Goal: Entertainment & Leisure: Consume media (video, audio)

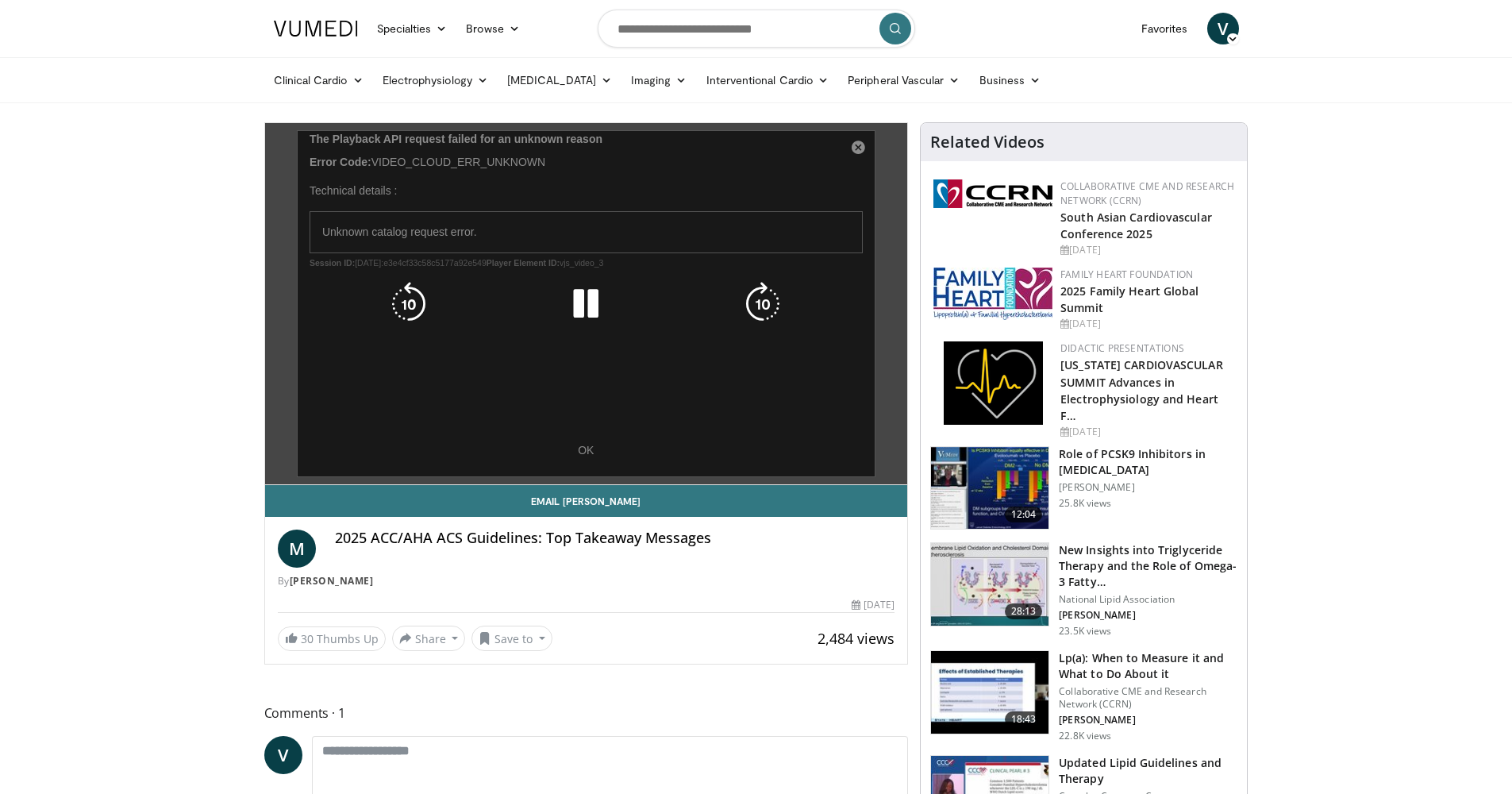
click at [586, 303] on icon "Video Player" at bounding box center [586, 304] width 45 height 45
click at [582, 303] on icon "Video Player" at bounding box center [586, 304] width 45 height 45
click at [583, 304] on icon "Video Player" at bounding box center [586, 304] width 45 height 45
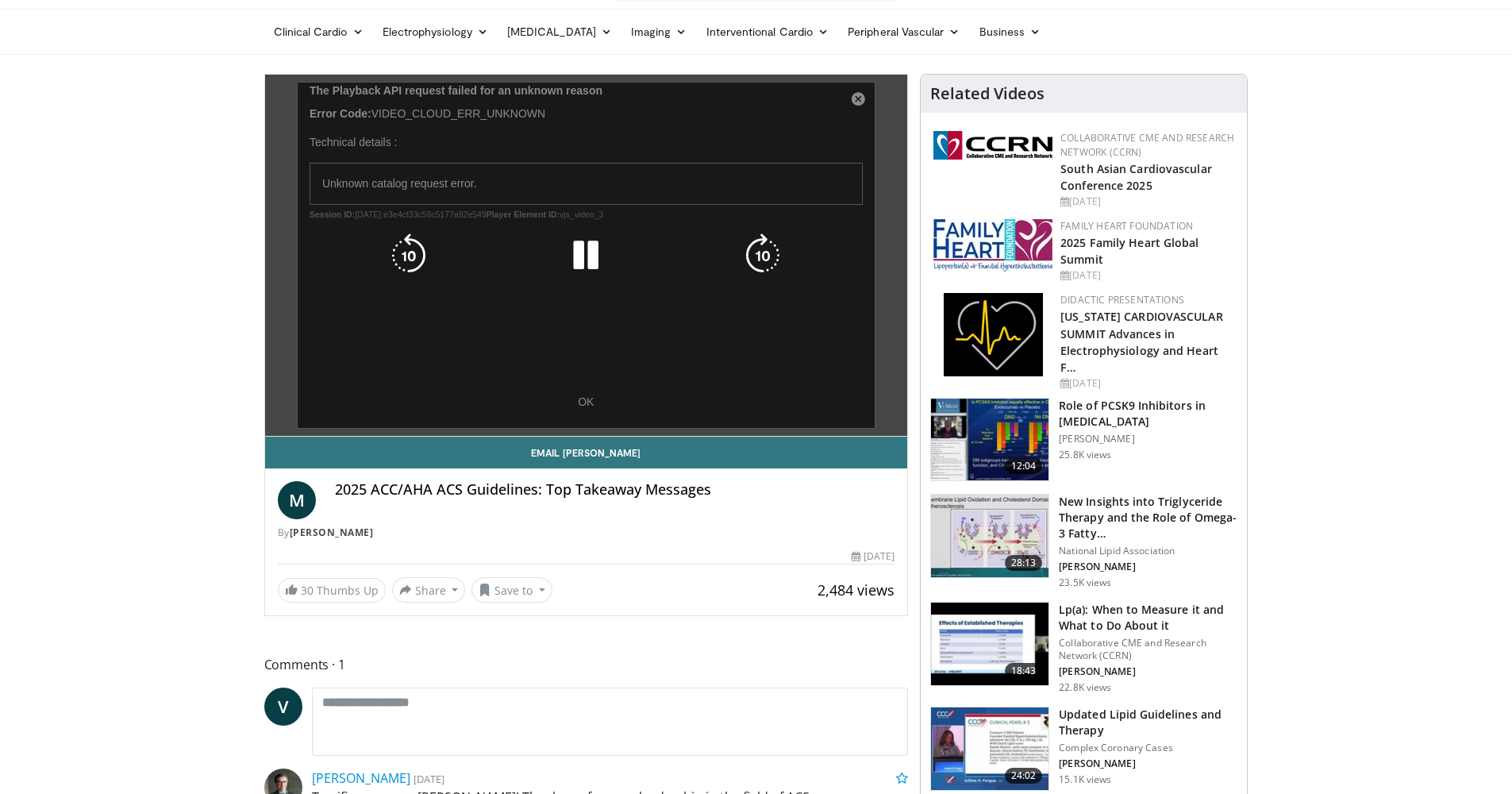
scroll to position [46, 0]
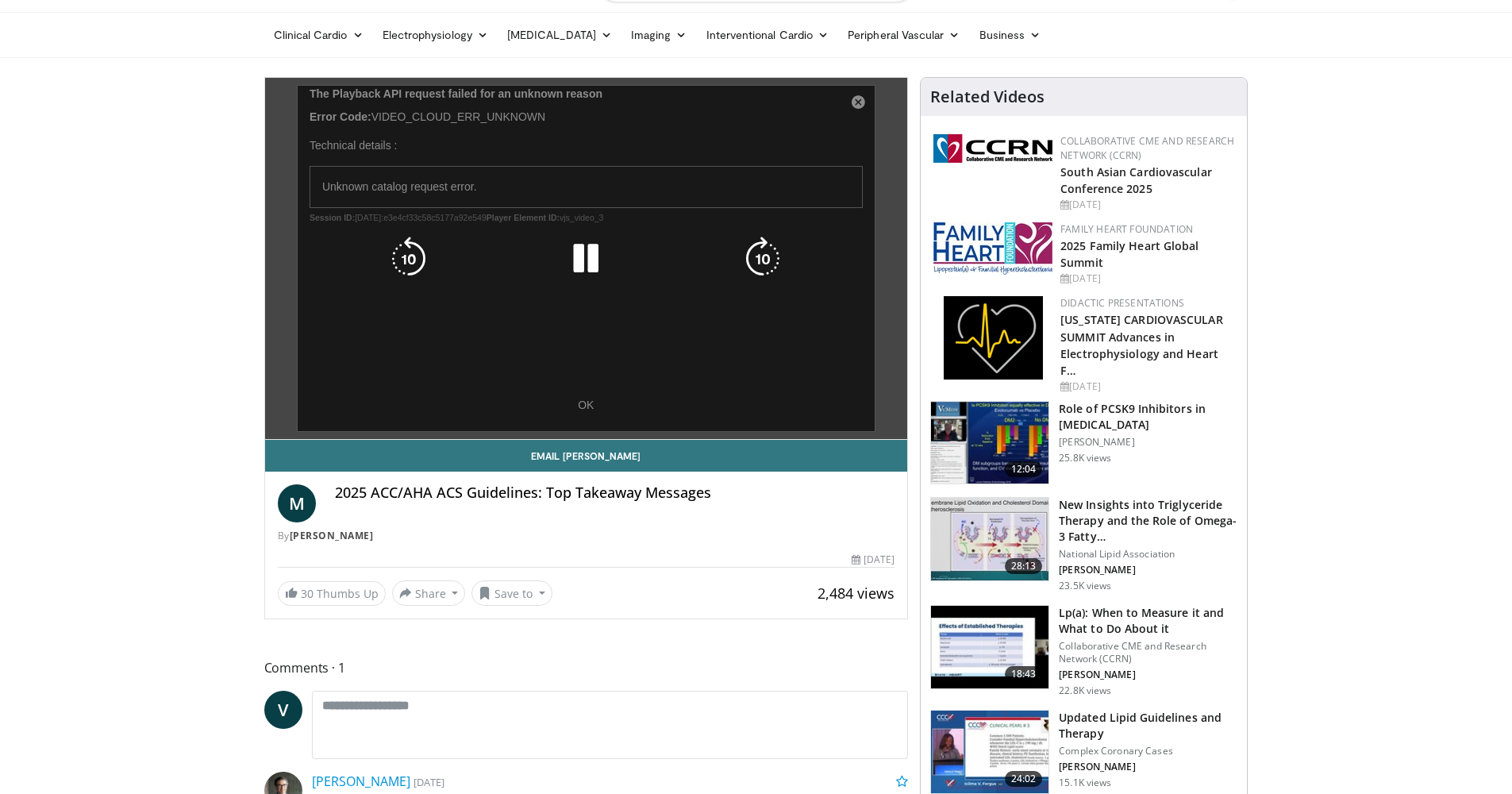
click at [462, 273] on div "Video Player" at bounding box center [586, 259] width 386 height 32
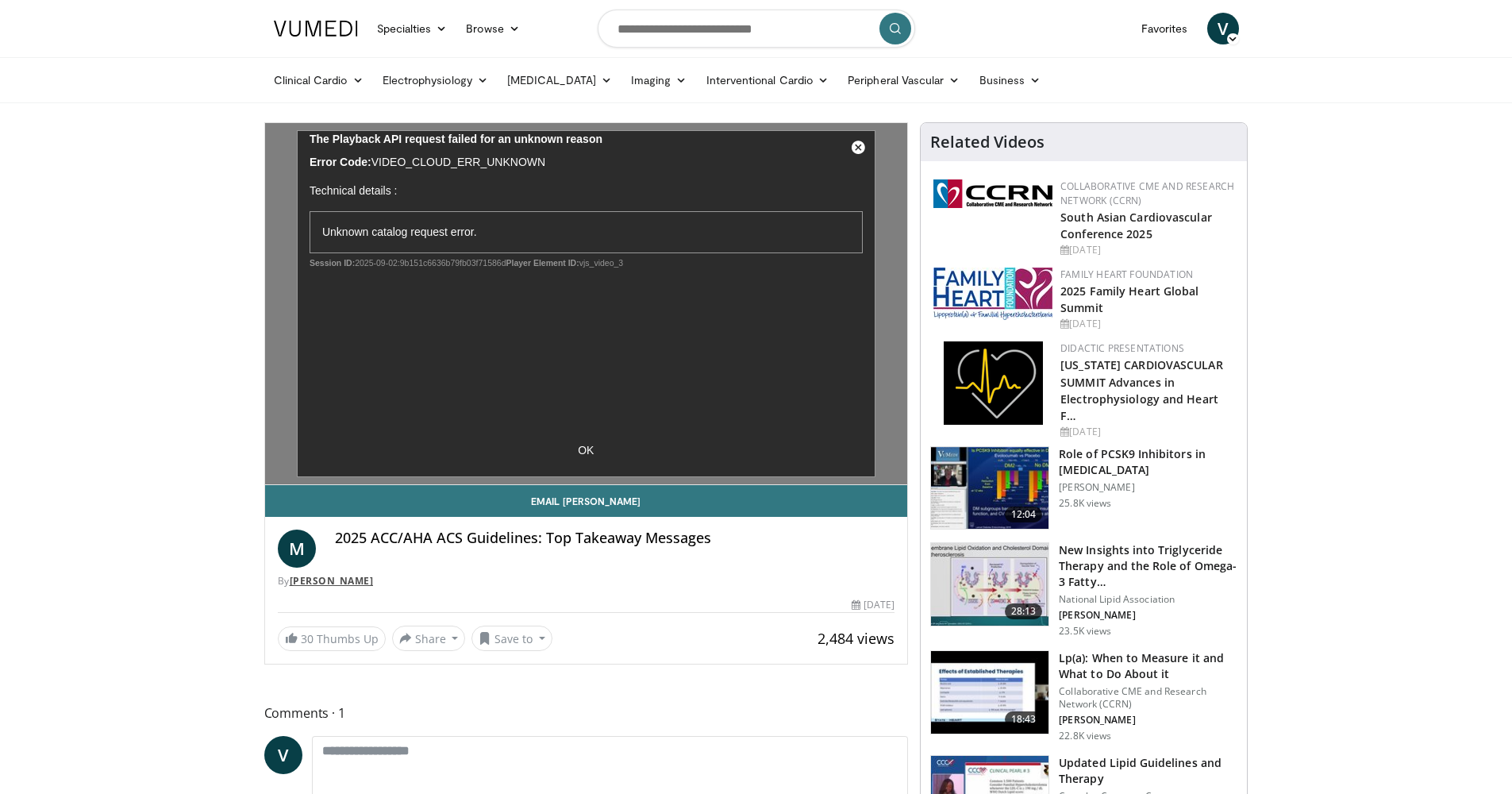
click at [358, 580] on link "[PERSON_NAME]" at bounding box center [331, 581] width 84 height 13
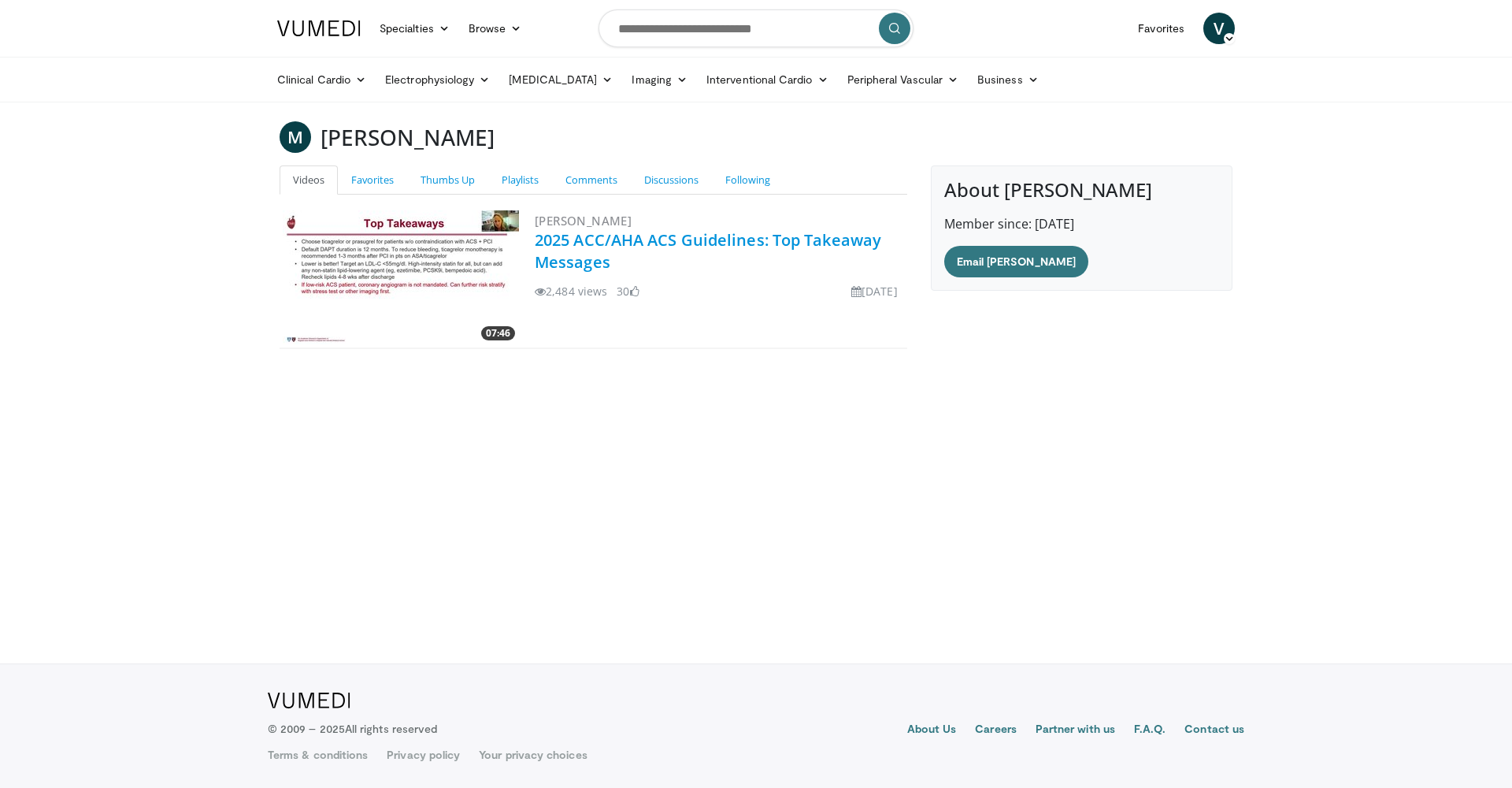
click at [663, 244] on link "2025 ACC/AHA ACS Guidelines: Top Takeaway Messages" at bounding box center [708, 250] width 347 height 44
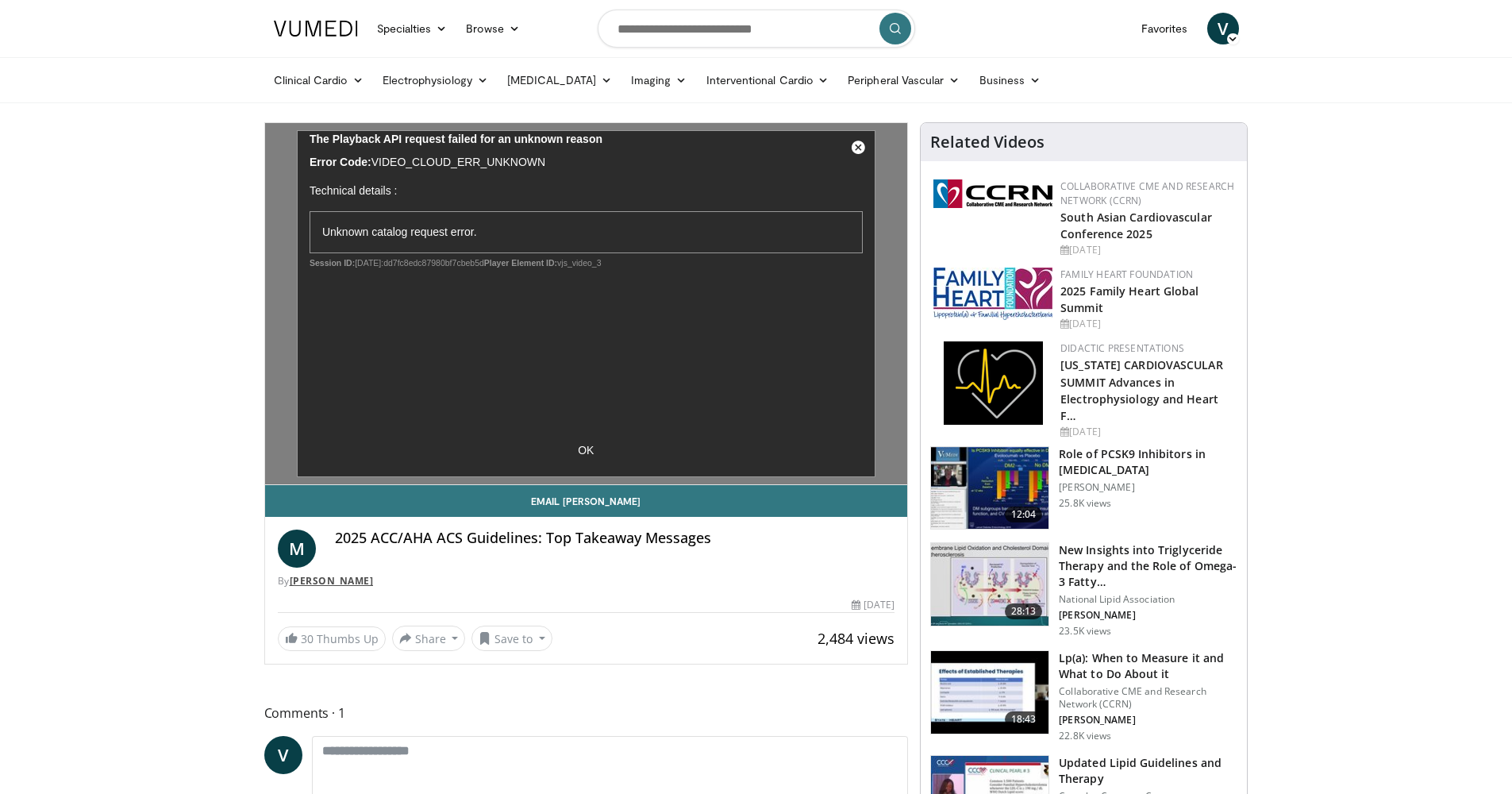
click at [374, 584] on link "[PERSON_NAME]" at bounding box center [331, 581] width 84 height 13
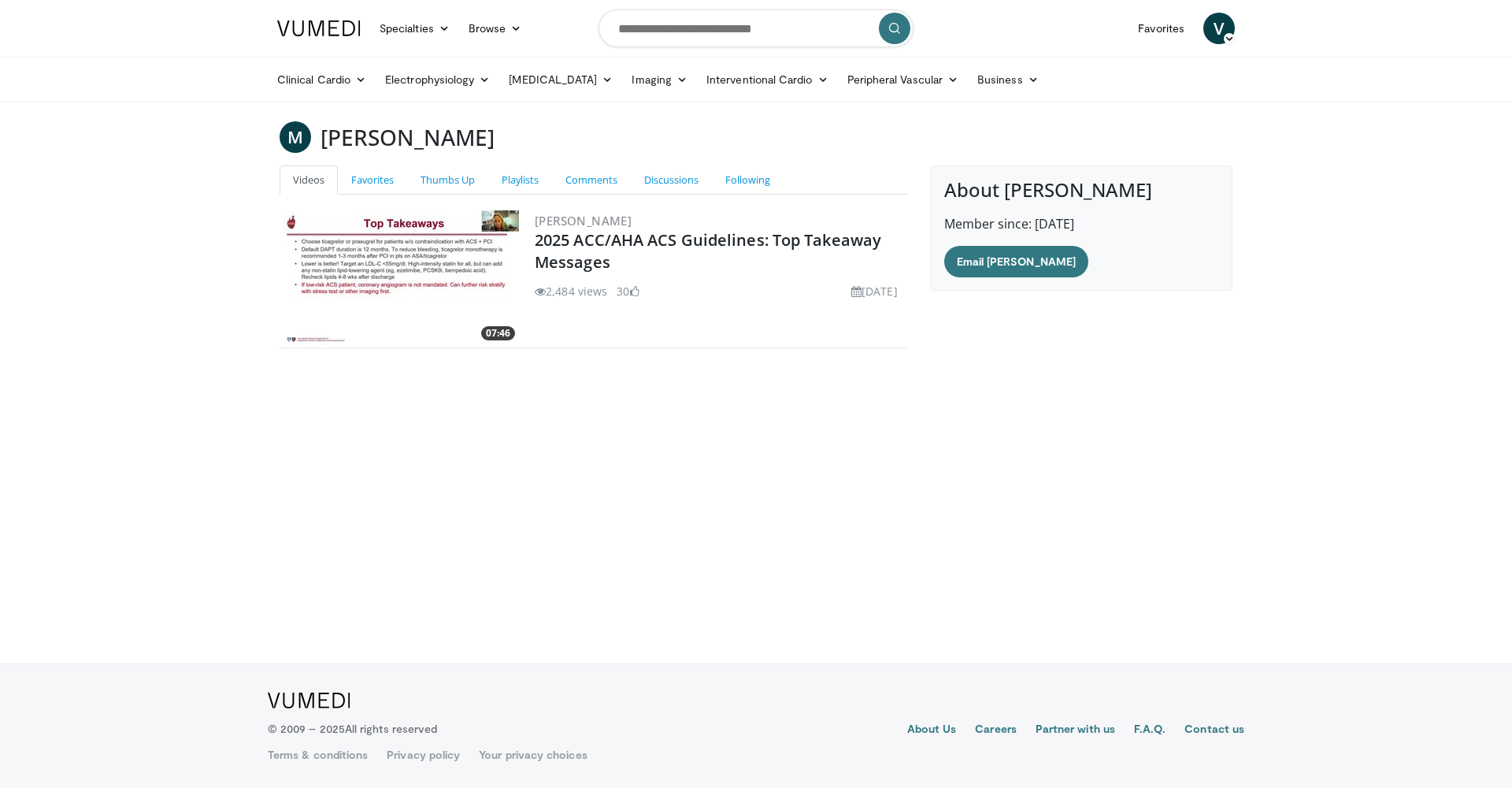
click at [367, 288] on img at bounding box center [400, 277] width 236 height 134
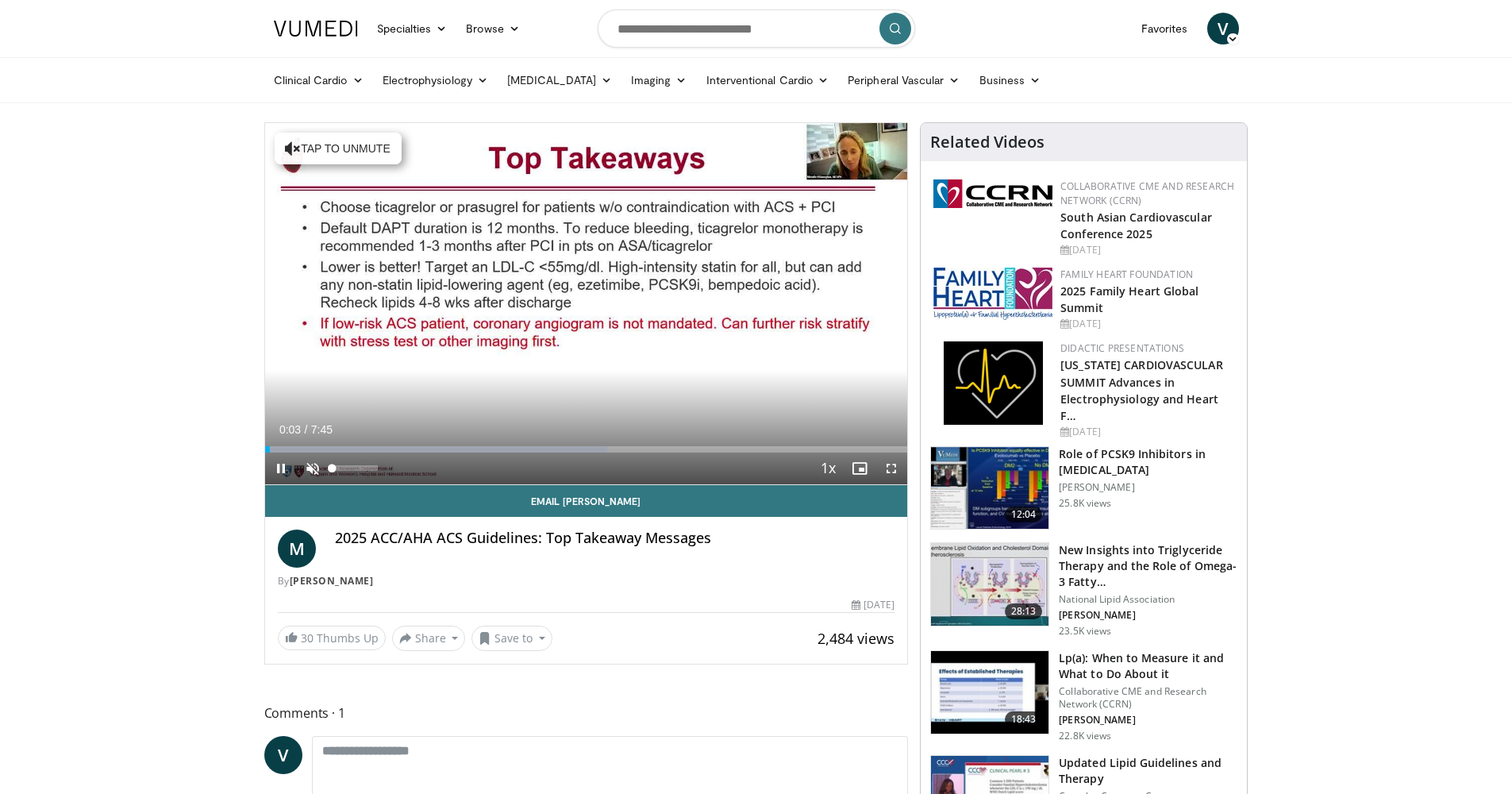
click at [312, 466] on span "Video Player" at bounding box center [313, 468] width 32 height 32
click at [282, 465] on span "Video Player" at bounding box center [281, 468] width 32 height 32
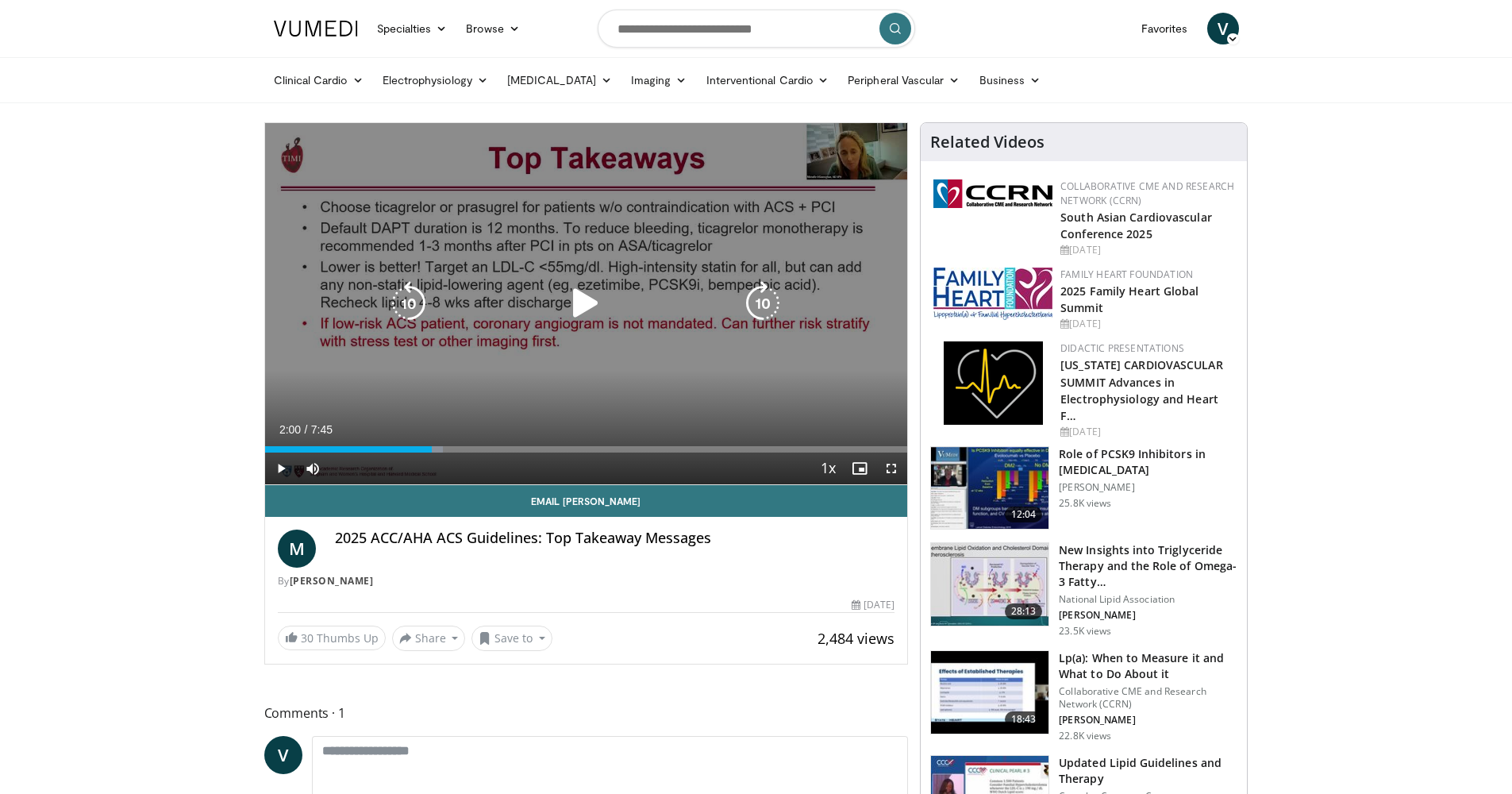
click at [596, 302] on icon "Video Player" at bounding box center [586, 304] width 45 height 45
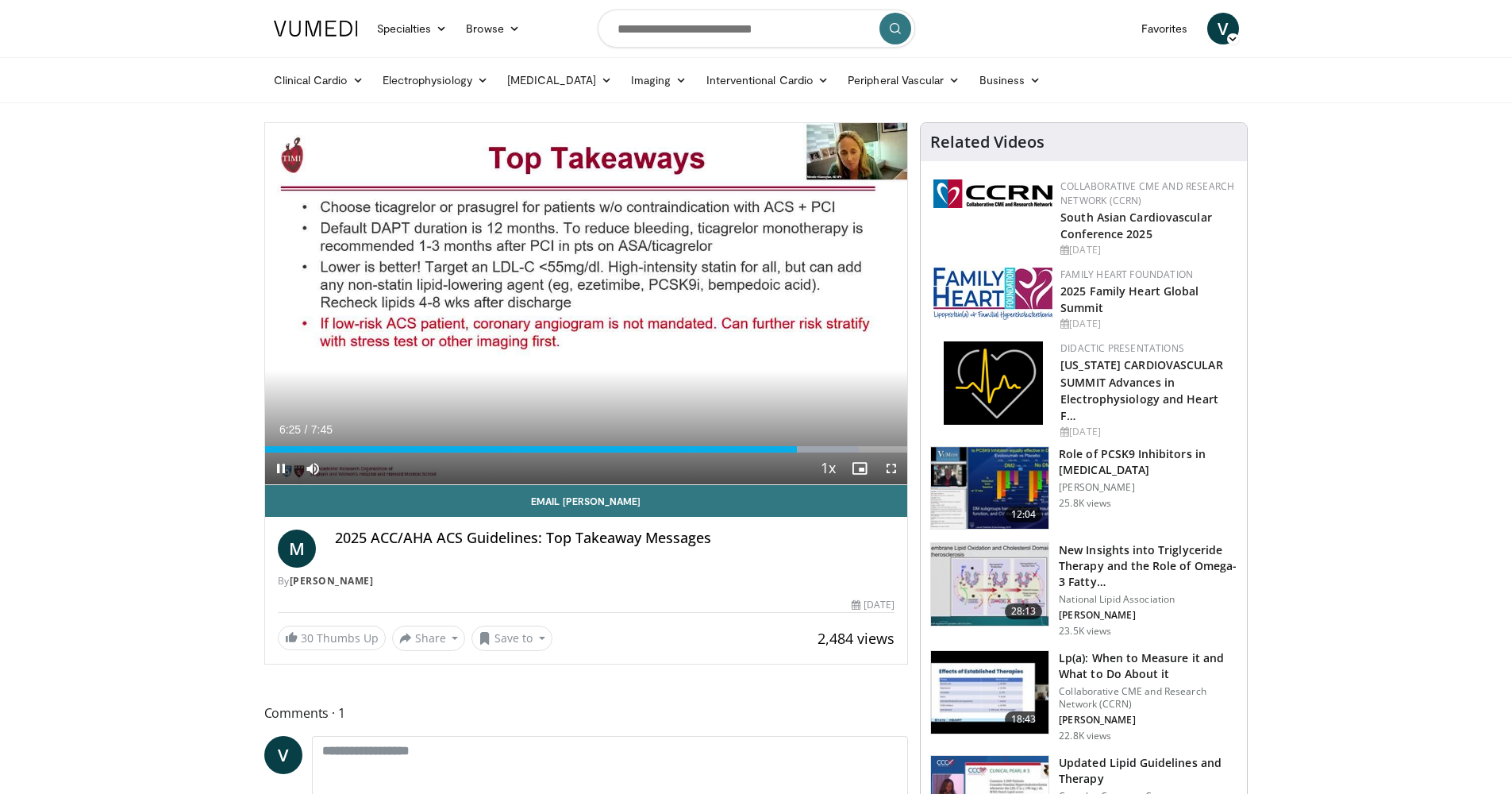
click at [283, 470] on span "Video Player" at bounding box center [281, 468] width 32 height 32
click at [282, 466] on span "Video Player" at bounding box center [281, 468] width 32 height 32
click at [870, 450] on div "Progress Bar" at bounding box center [871, 450] width 2 height 7
